Goal: Check status: Check status

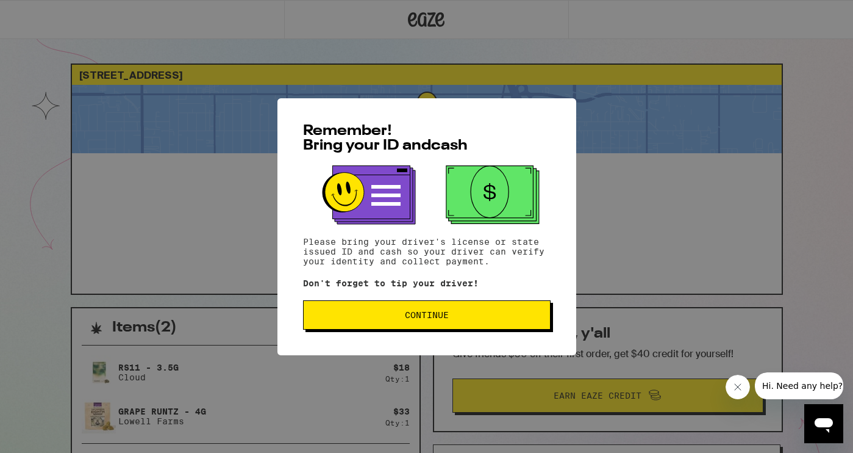
click at [452, 311] on button "Continue" at bounding box center [427, 314] width 248 height 29
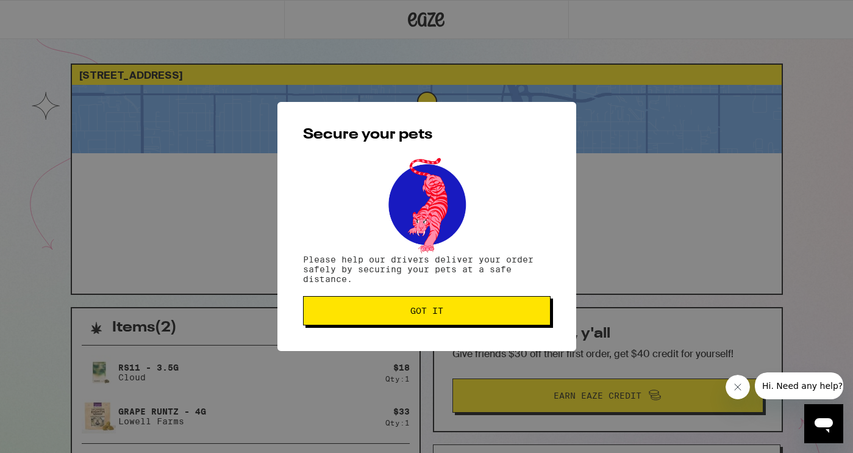
click at [452, 309] on span "Got it" at bounding box center [426, 310] width 227 height 9
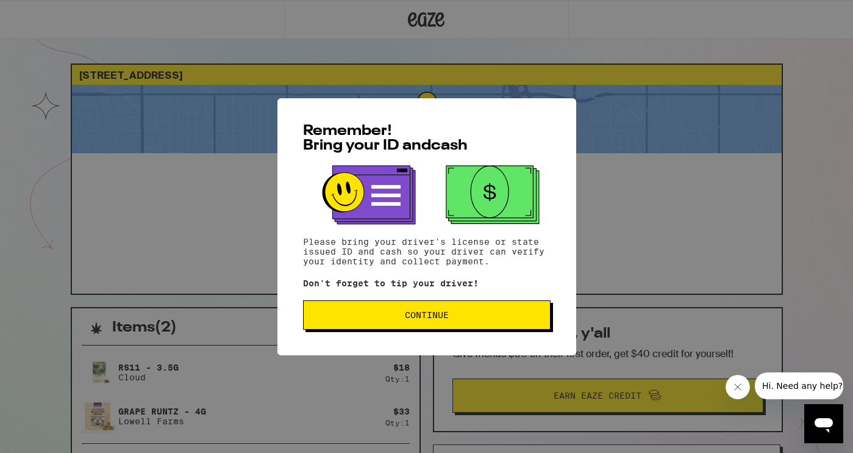
click at [365, 321] on button "Continue" at bounding box center [427, 314] width 248 height 29
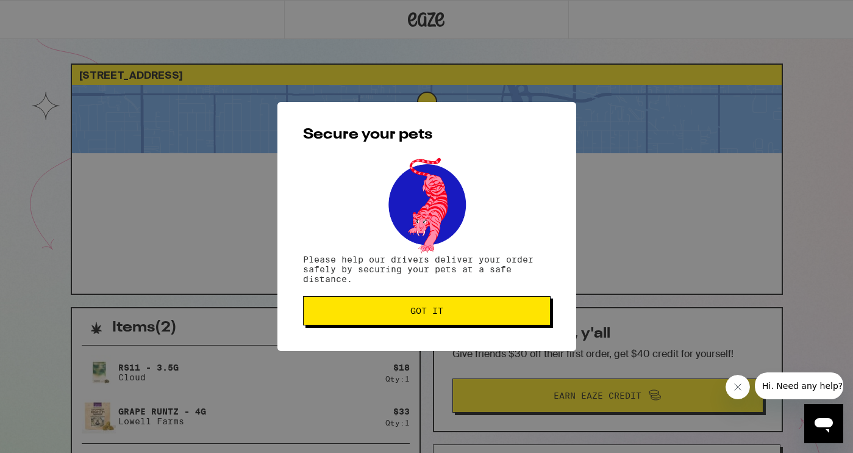
click at [365, 321] on button "Got it" at bounding box center [427, 310] width 248 height 29
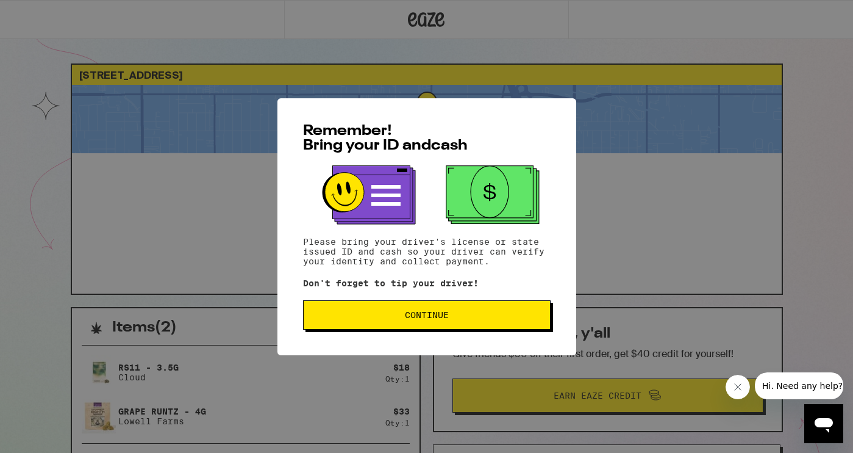
click at [404, 310] on button "Continue" at bounding box center [427, 314] width 248 height 29
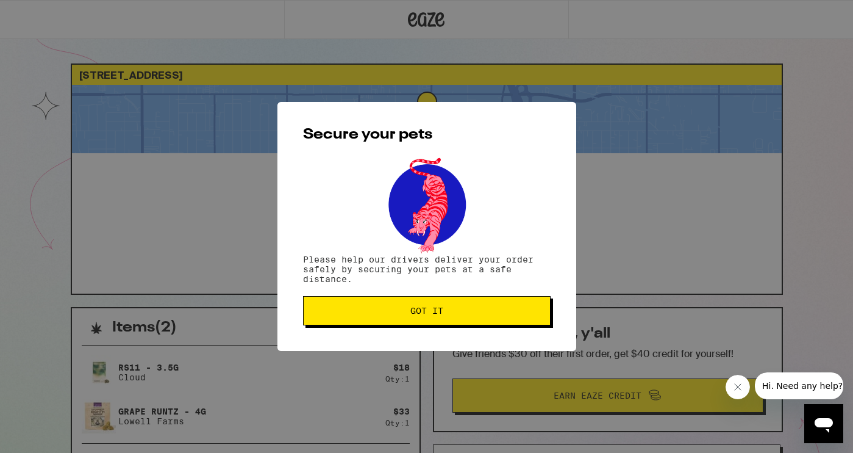
click at [404, 310] on span "Got it" at bounding box center [426, 310] width 227 height 9
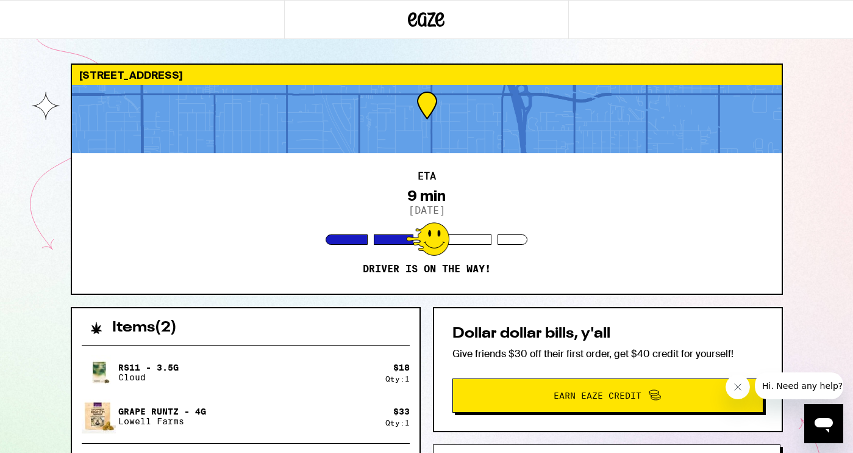
click at [785, 174] on div "7041 Coldwater Canyon Ave Los Angeles 91605 ETA 9 min 9/21/2025 Driver is on th…" at bounding box center [427, 363] width 732 height 601
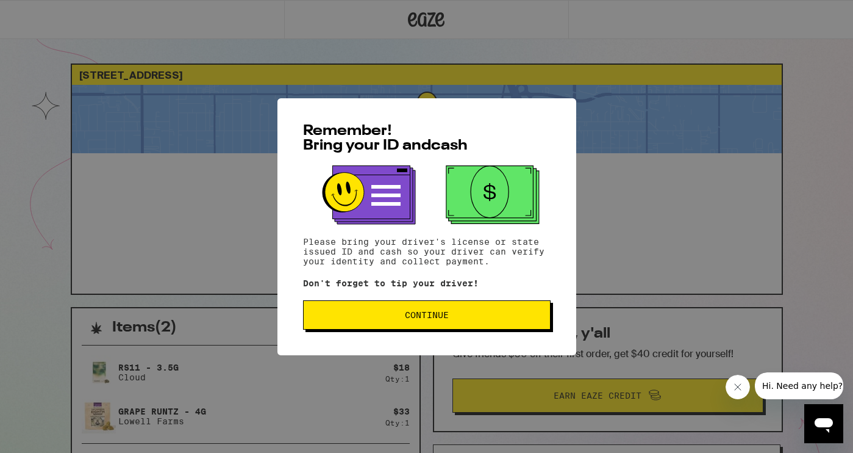
click at [469, 319] on span "Continue" at bounding box center [426, 314] width 227 height 9
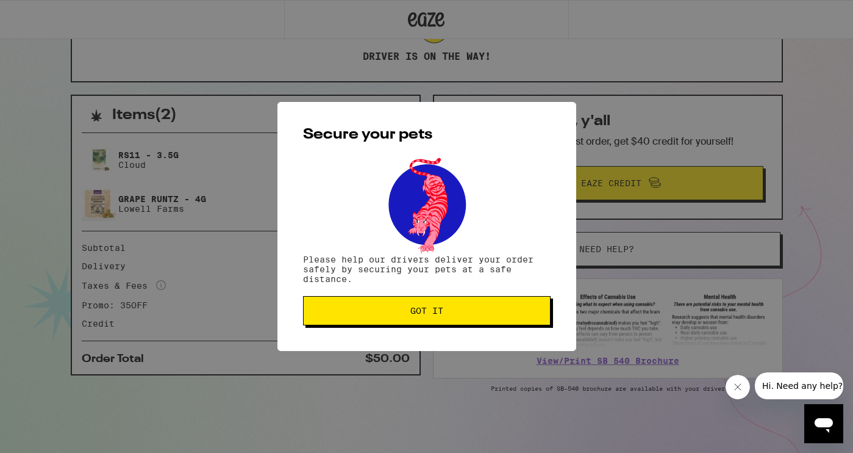
scroll to position [215, 0]
click at [461, 296] on div "Secure your pets Please help our drivers deliver your order safely by securing …" at bounding box center [426, 226] width 299 height 249
click at [452, 309] on span "Got it" at bounding box center [426, 310] width 227 height 9
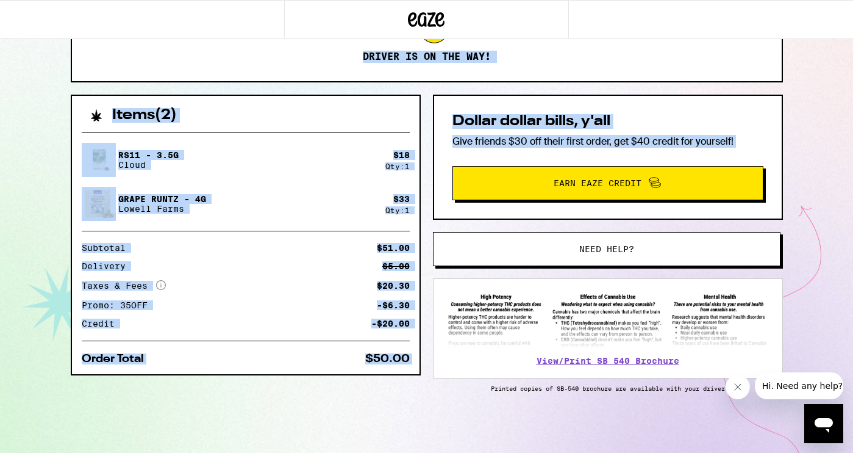
drag, startPoint x: 532, startPoint y: 55, endPoint x: 521, endPoint y: 180, distance: 124.8
click at [521, 180] on div "7041 Coldwater Canyon Ave Los Angeles 91605 ETA 8 min 9/21/2025 Driver is on th…" at bounding box center [427, 151] width 732 height 601
click at [828, 133] on div "7041 Coldwater Canyon Ave Los Angeles 91605 ETA 8 min 9/21/2025 Driver is on th…" at bounding box center [426, 120] width 853 height 665
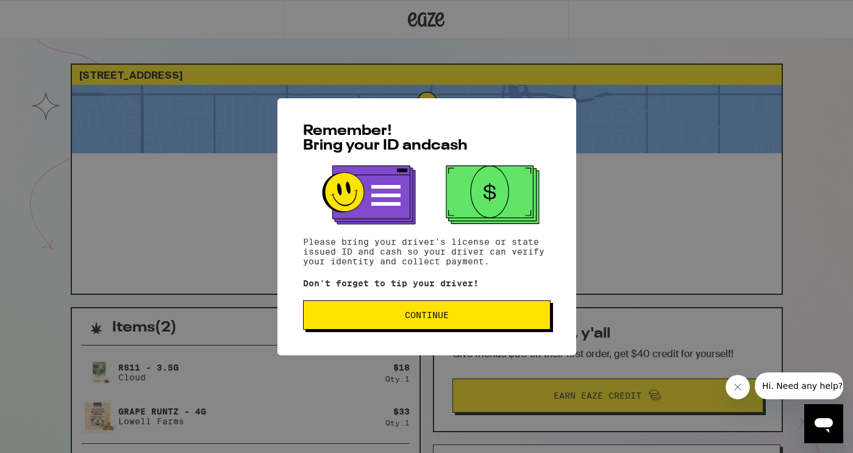
click at [427, 324] on button "Continue" at bounding box center [427, 314] width 248 height 29
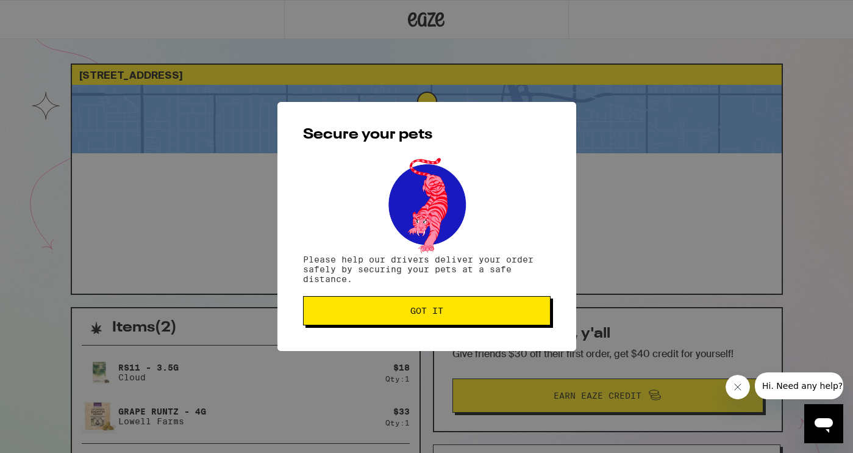
click at [425, 315] on span "Got it" at bounding box center [426, 310] width 33 height 9
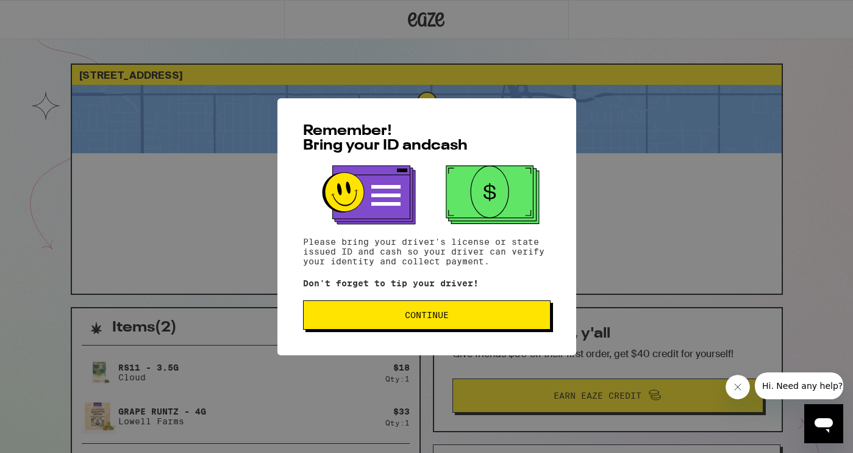
click at [381, 311] on button "Continue" at bounding box center [427, 314] width 248 height 29
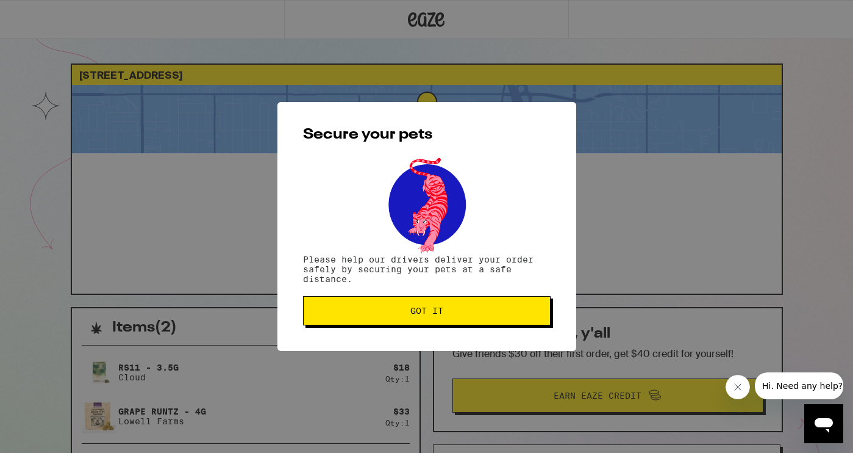
click at [381, 311] on span "Got it" at bounding box center [426, 310] width 227 height 9
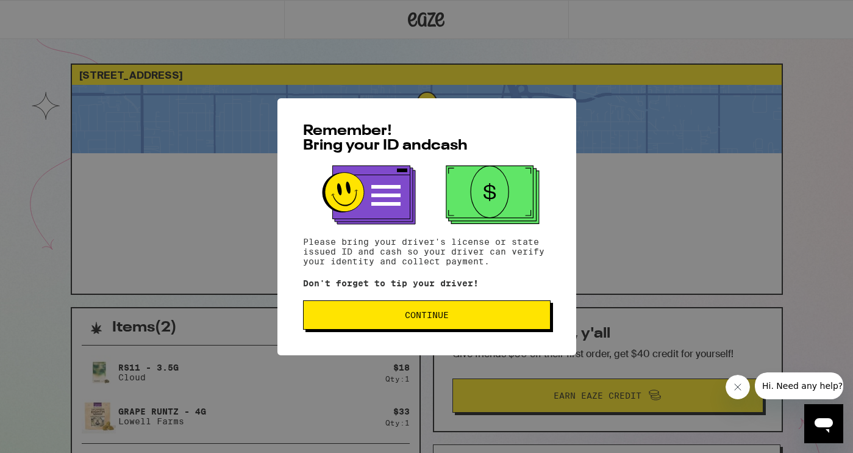
click at [414, 319] on span "Continue" at bounding box center [427, 314] width 44 height 9
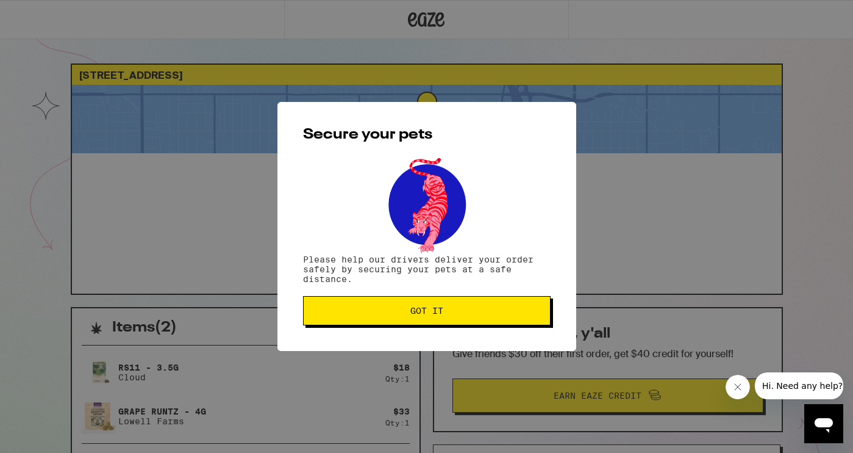
click at [414, 315] on span "Got it" at bounding box center [426, 310] width 33 height 9
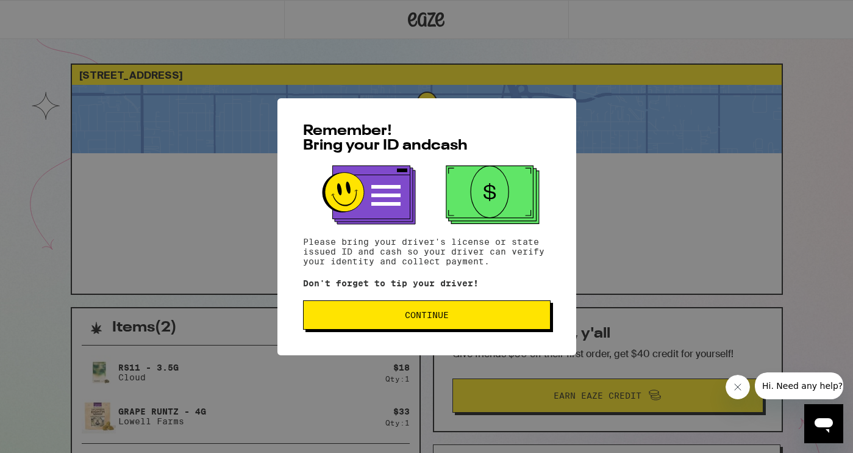
click at [468, 317] on span "Continue" at bounding box center [426, 314] width 227 height 9
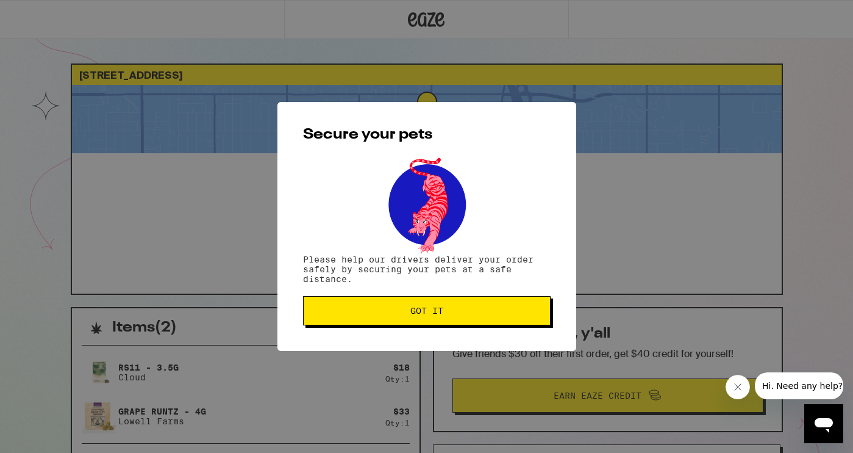
click at [438, 322] on button "Got it" at bounding box center [427, 310] width 248 height 29
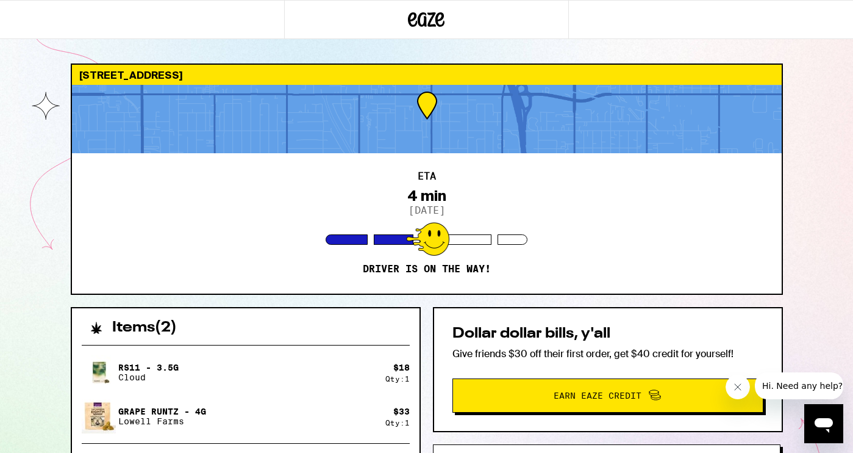
click at [431, 15] on icon at bounding box center [426, 20] width 37 height 22
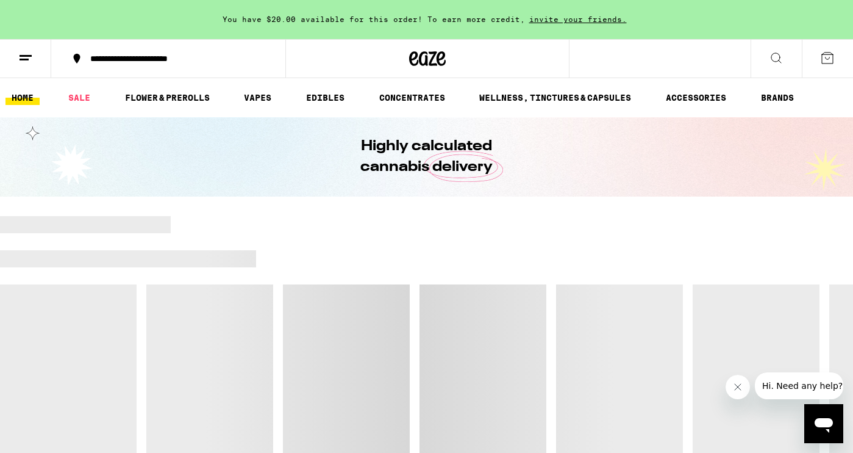
click at [825, 59] on icon at bounding box center [827, 58] width 15 height 15
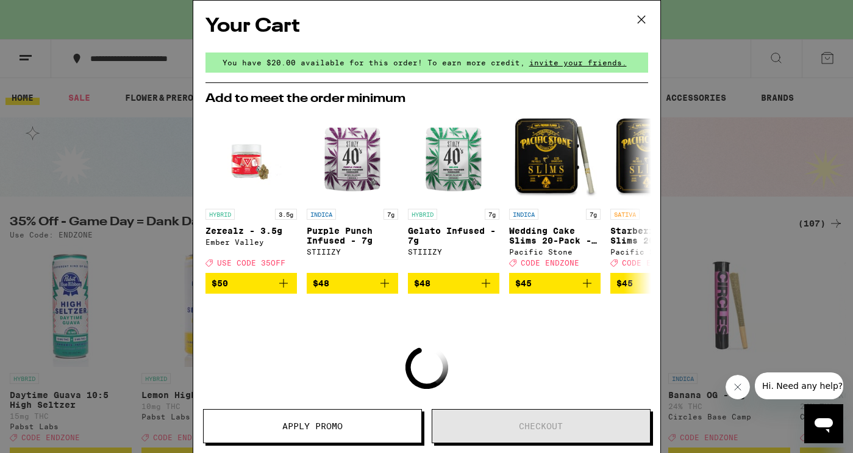
click at [639, 22] on icon at bounding box center [640, 19] width 7 height 7
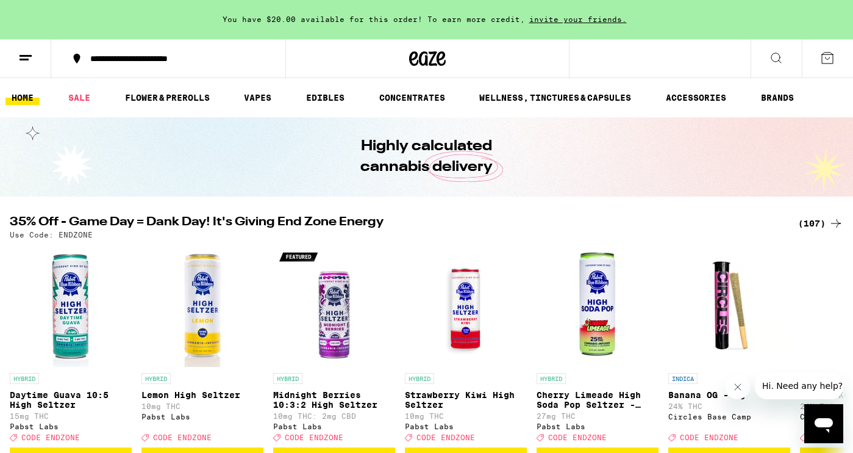
click at [25, 53] on icon at bounding box center [25, 58] width 15 height 15
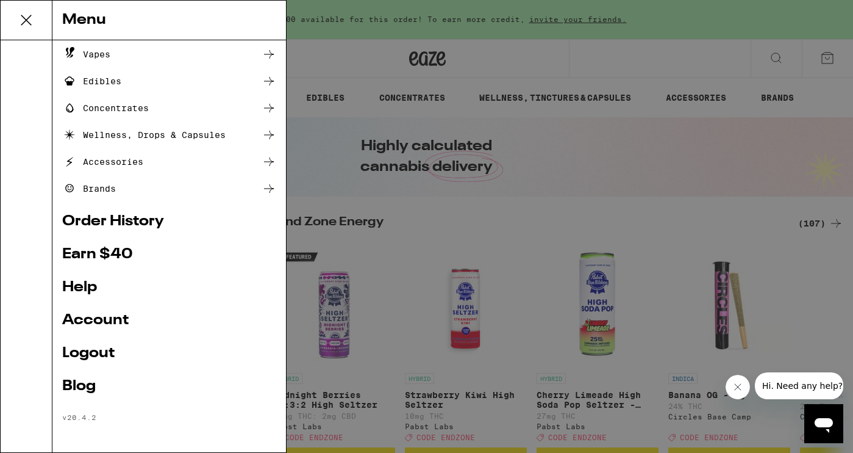
scroll to position [108, 0]
click at [82, 353] on link "Logout" at bounding box center [169, 353] width 214 height 15
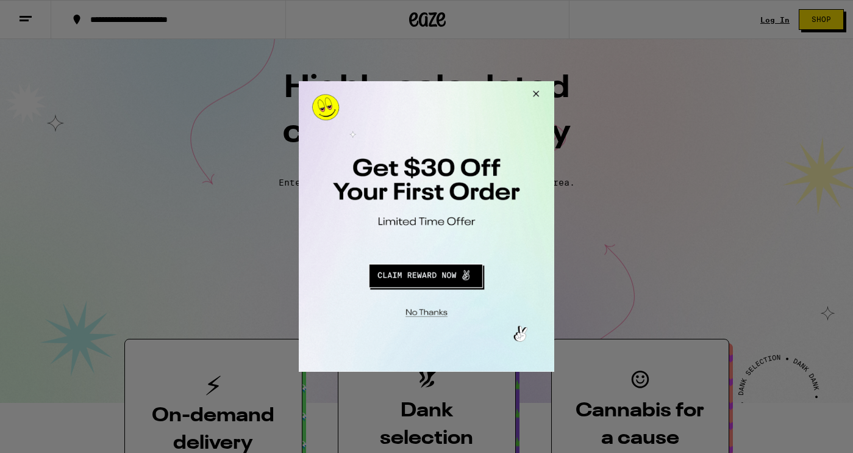
click at [532, 95] on button "Close Modal" at bounding box center [534, 95] width 33 height 29
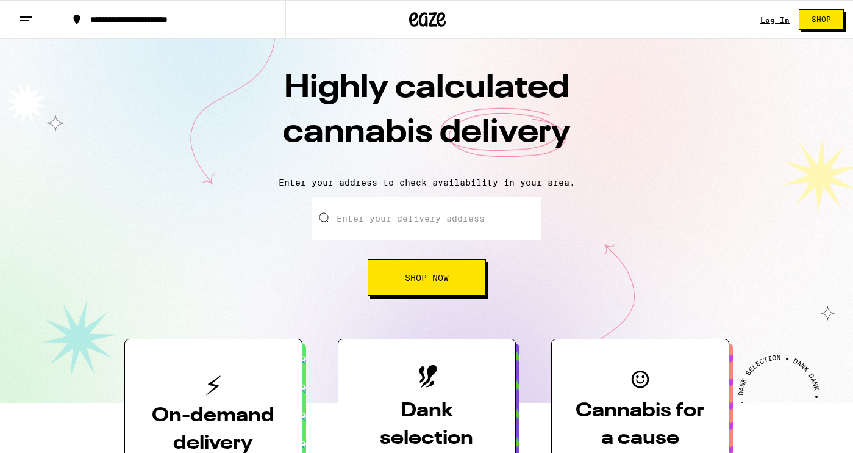
click at [782, 19] on link "Log In" at bounding box center [774, 20] width 29 height 8
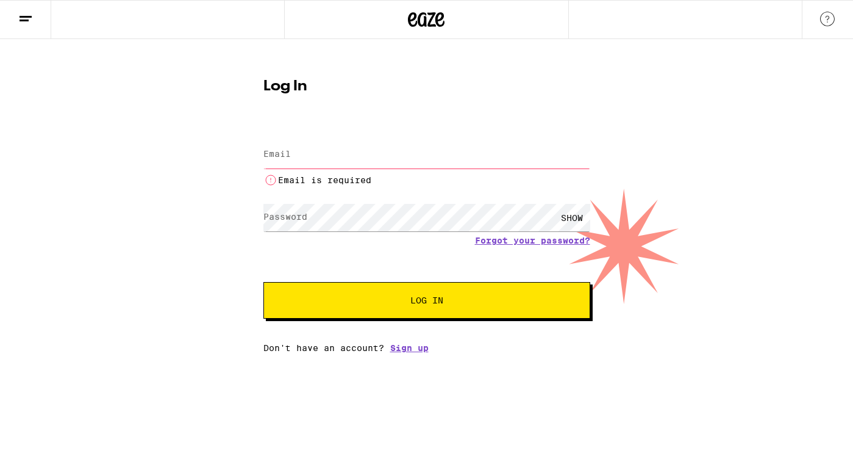
click at [697, 177] on div "Log In Email Email Email is required Password Password SHOW Forgot your passwor…" at bounding box center [426, 195] width 853 height 313
click at [569, 212] on div "SHOW" at bounding box center [572, 217] width 37 height 27
click at [485, 151] on input "Email" at bounding box center [426, 154] width 327 height 27
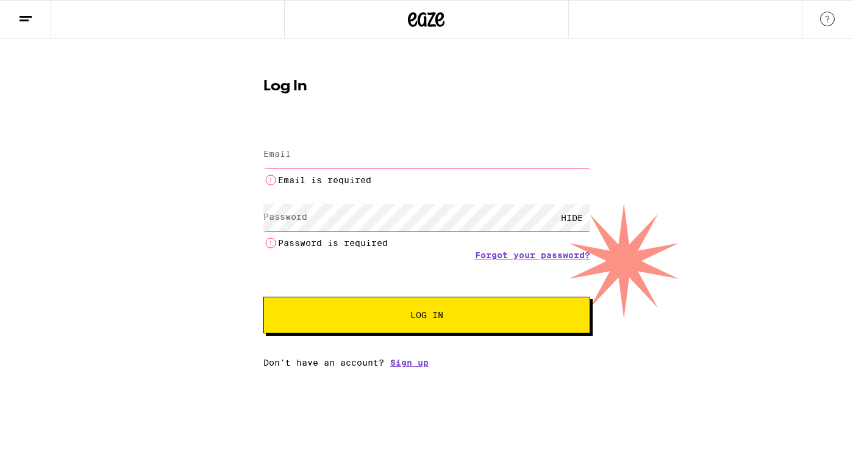
type input "Makha.mthembu@gmail.com"
click at [426, 296] on button "Log In" at bounding box center [426, 314] width 327 height 37
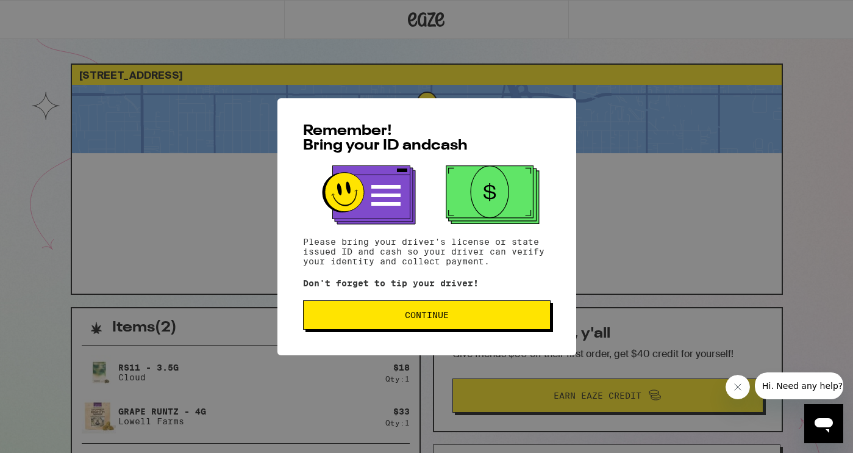
click at [502, 312] on button "Continue" at bounding box center [427, 314] width 248 height 29
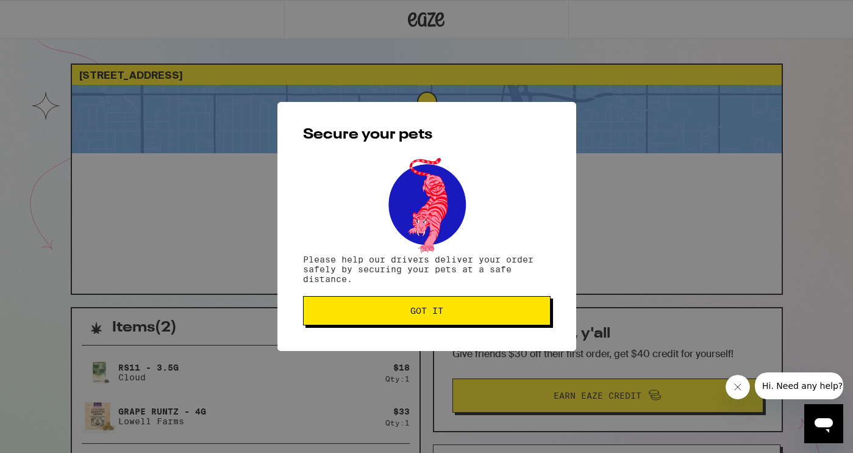
click at [354, 313] on span "Got it" at bounding box center [426, 310] width 227 height 9
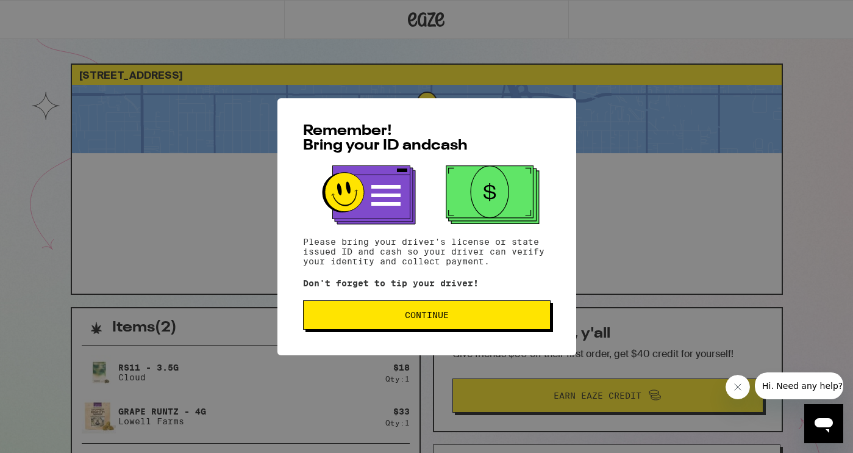
click at [394, 325] on button "Continue" at bounding box center [427, 314] width 248 height 29
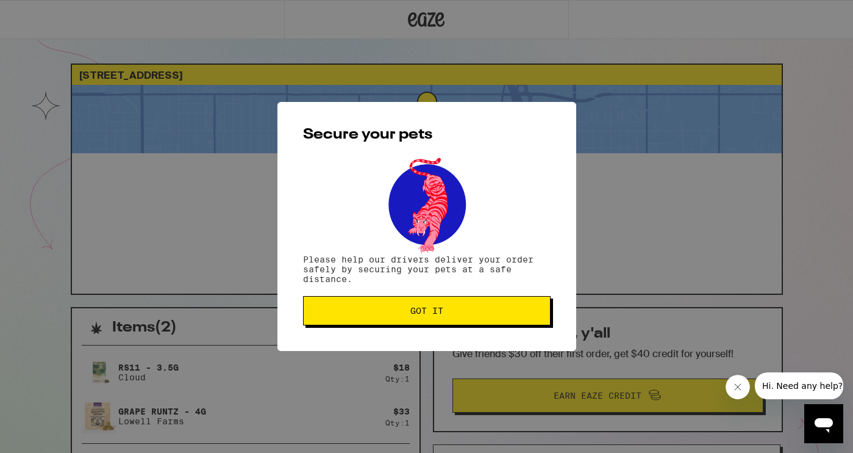
click at [394, 324] on button "Got it" at bounding box center [427, 310] width 248 height 29
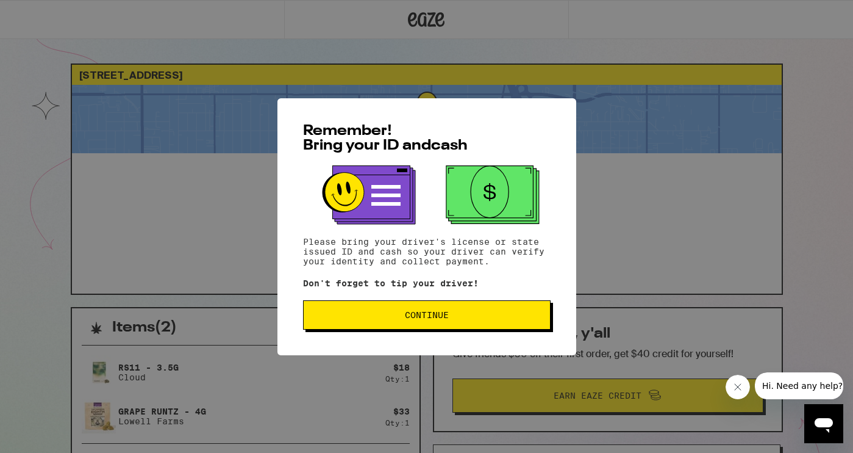
click at [420, 326] on button "Continue" at bounding box center [427, 314] width 248 height 29
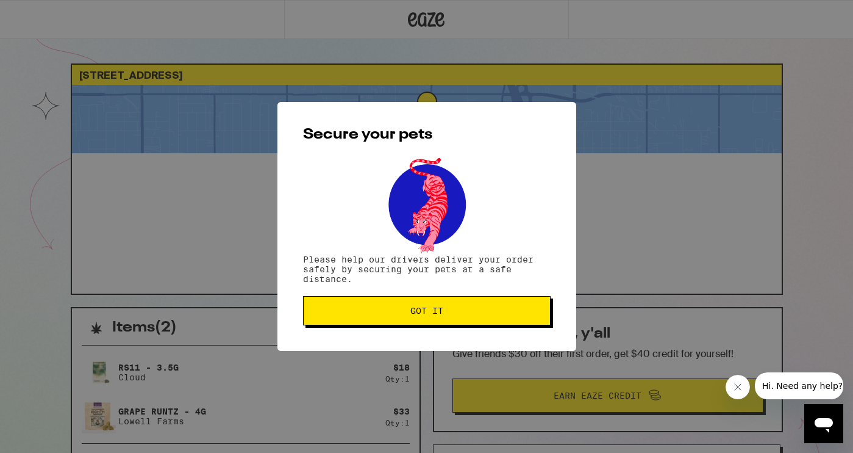
click at [428, 315] on span "Got it" at bounding box center [426, 310] width 33 height 9
